Goal: Task Accomplishment & Management: Manage account settings

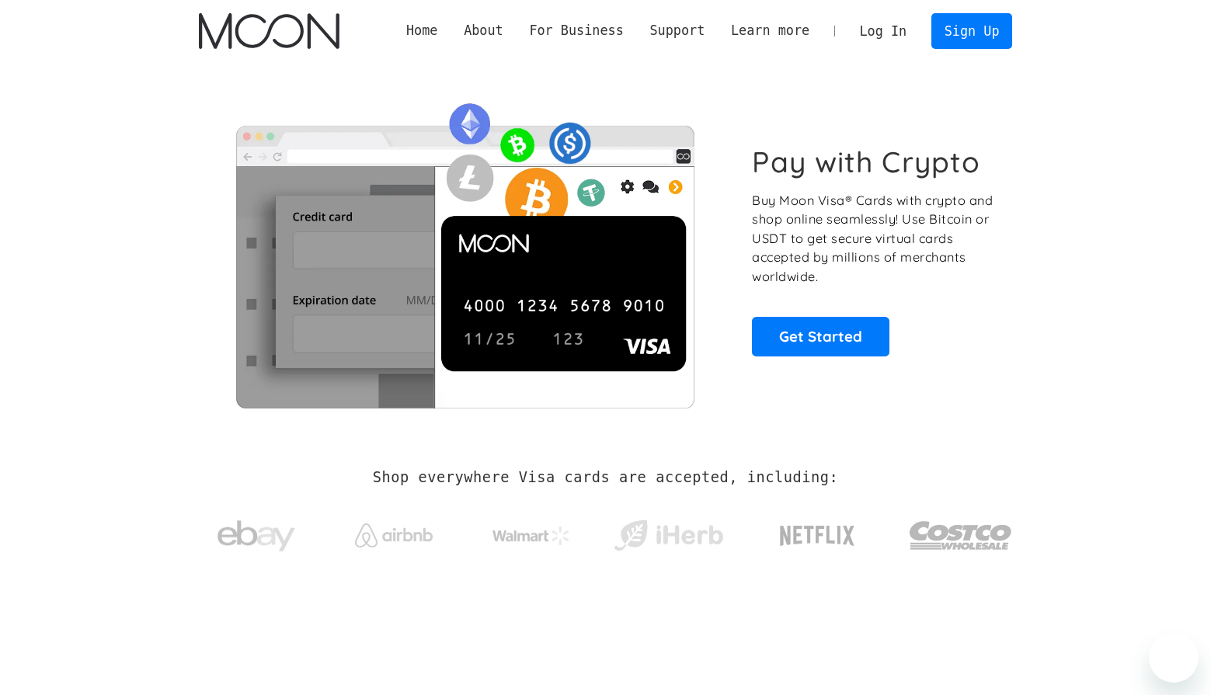
click at [892, 35] on link "Log In" at bounding box center [883, 31] width 73 height 34
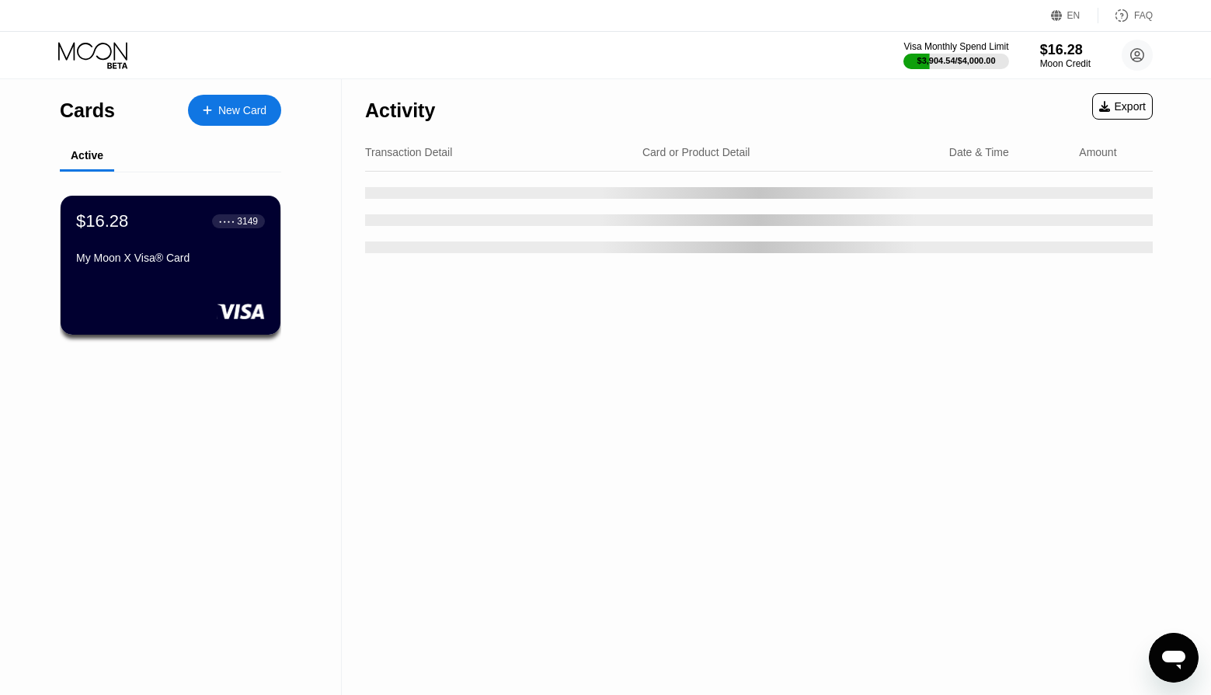
click at [759, 100] on div "Activity Export" at bounding box center [759, 106] width 788 height 54
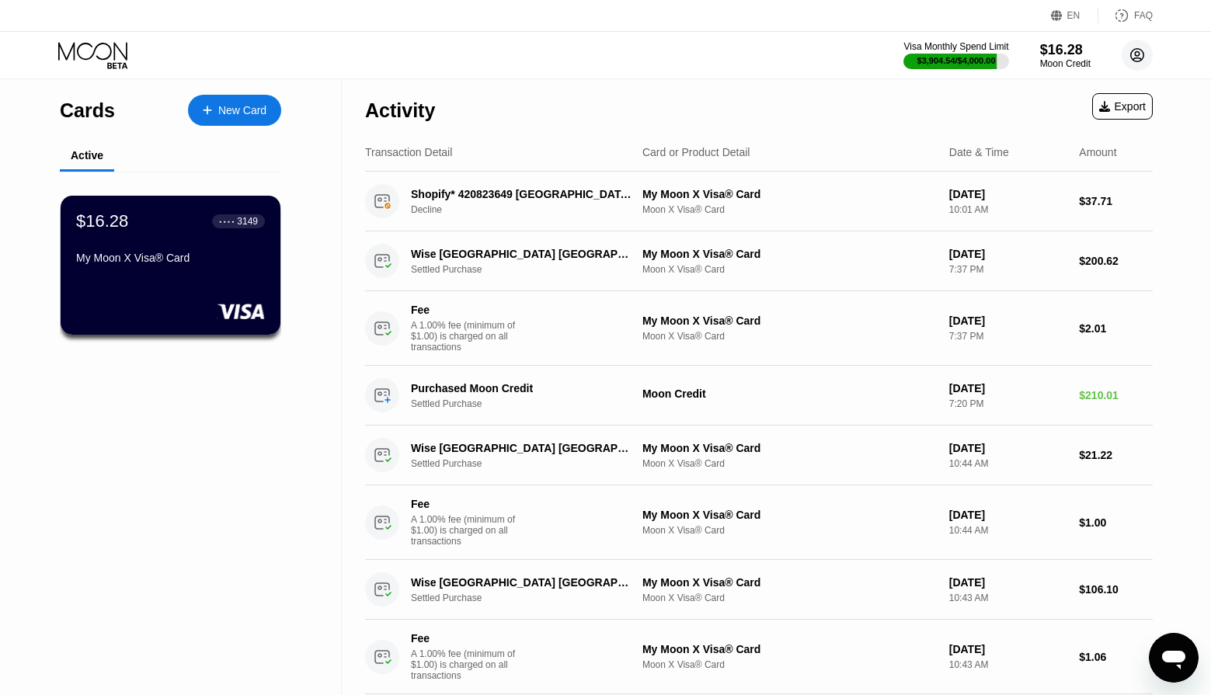
click at [1141, 51] on circle at bounding box center [1137, 55] width 31 height 31
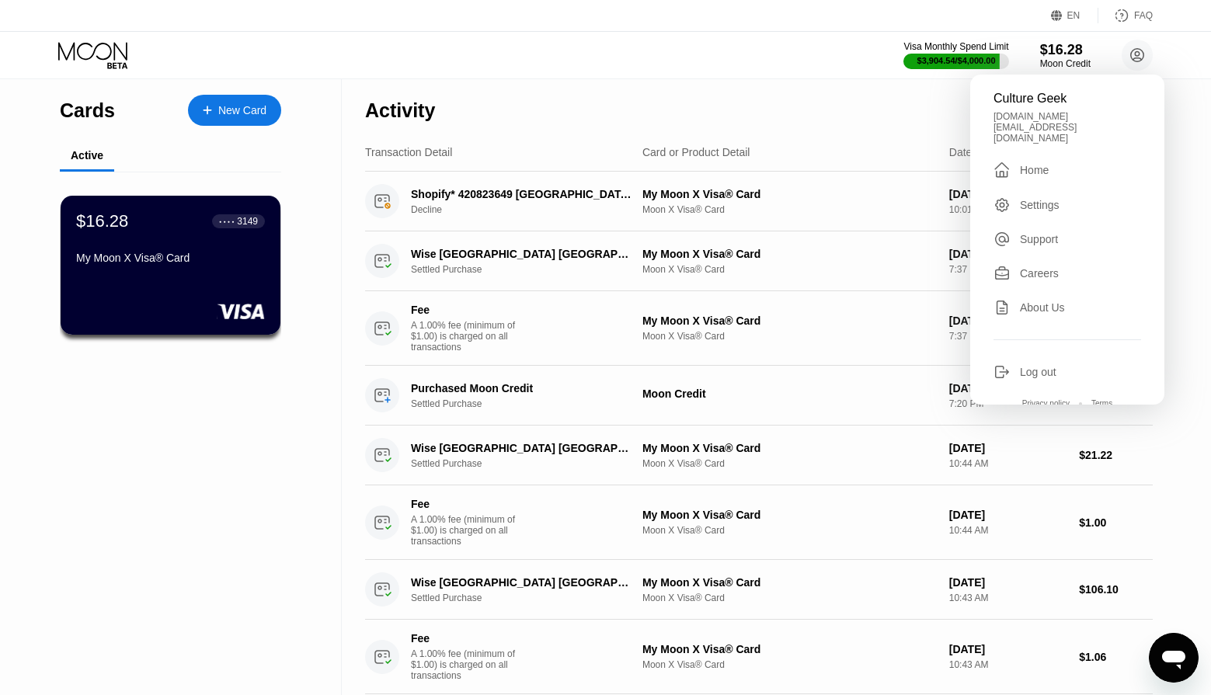
click at [1052, 366] on div "Log out" at bounding box center [1038, 372] width 37 height 12
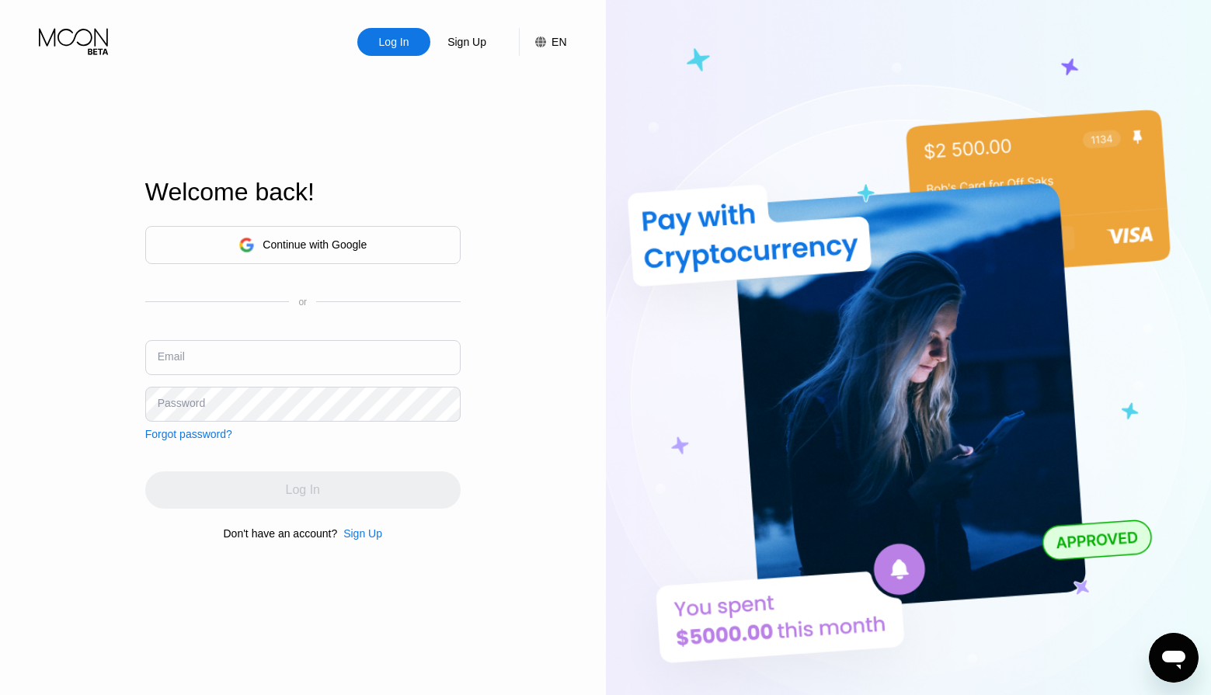
click at [371, 246] on div "Continue with Google" at bounding box center [302, 245] width 315 height 38
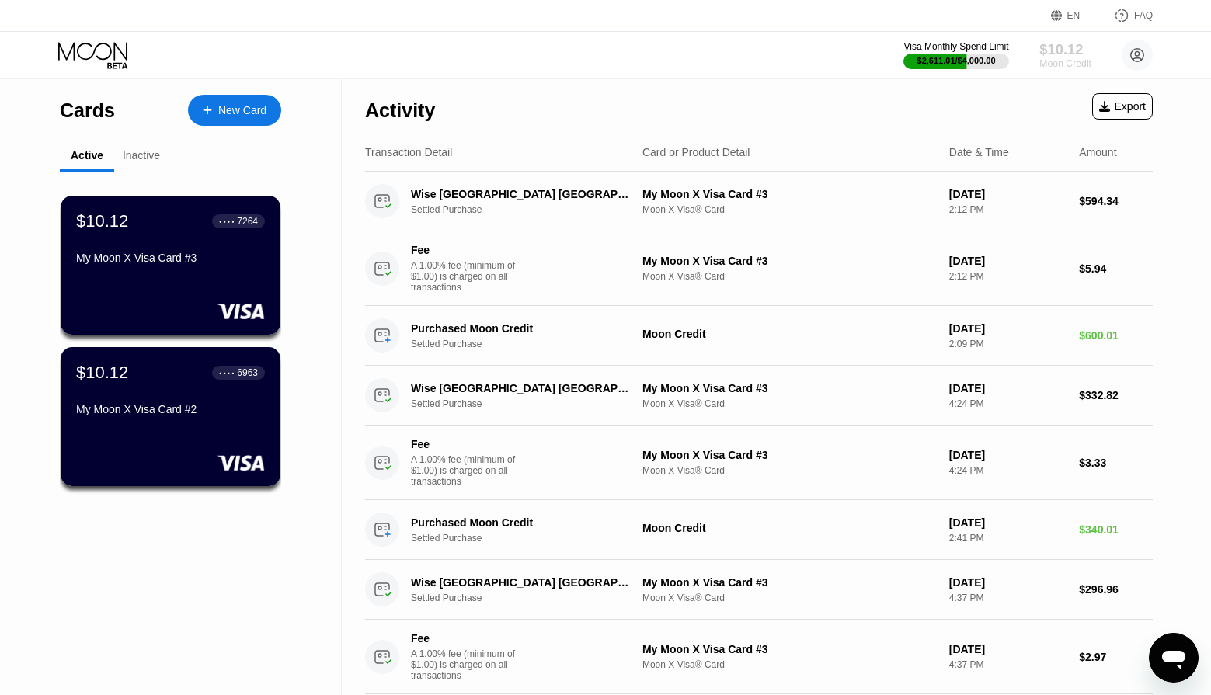
click at [1051, 61] on div "Moon Credit" at bounding box center [1065, 63] width 52 height 11
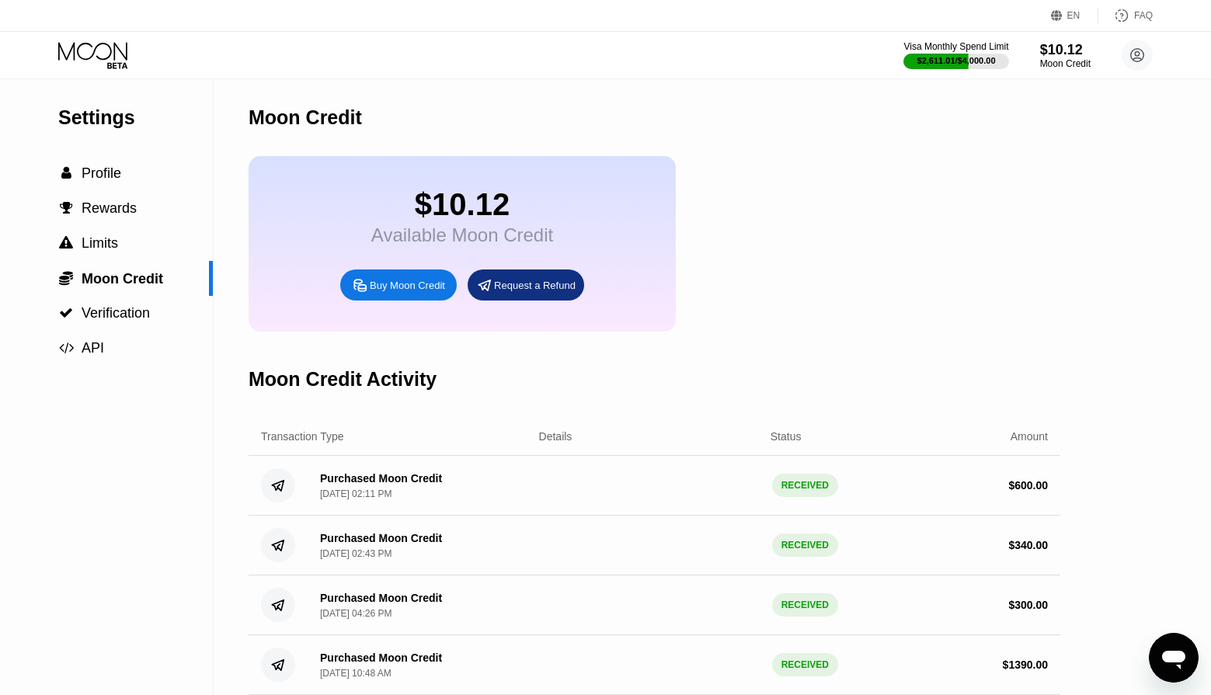
click at [411, 284] on div "Buy Moon Credit" at bounding box center [407, 285] width 75 height 13
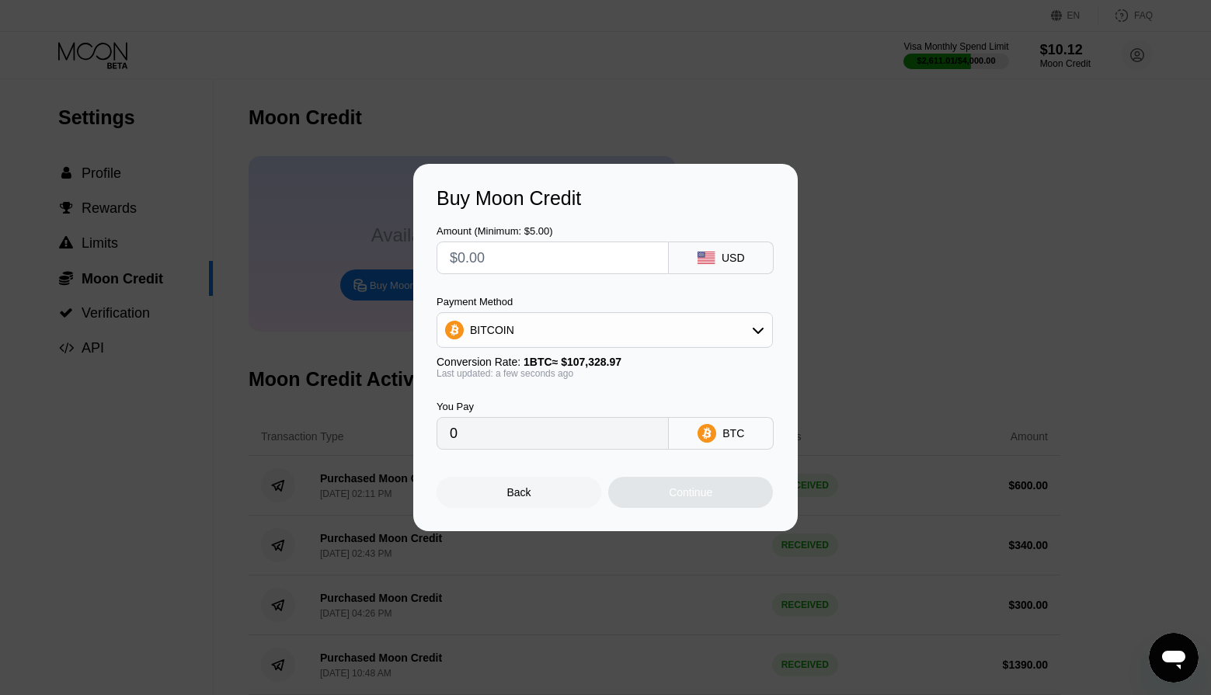
click at [507, 64] on div at bounding box center [611, 347] width 1223 height 695
click at [778, 110] on div at bounding box center [611, 347] width 1223 height 695
